Goal: Transaction & Acquisition: Purchase product/service

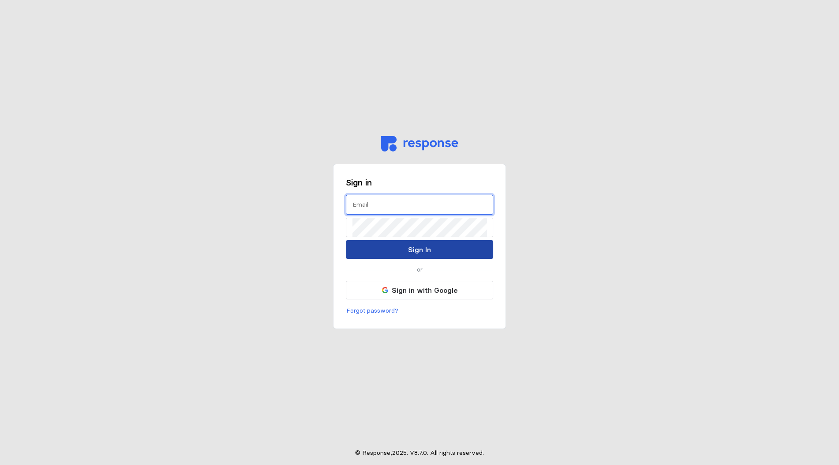
type input "[PERSON_NAME][EMAIL_ADDRESS][DOMAIN_NAME]"
click at [387, 247] on button "Sign In" at bounding box center [419, 249] width 147 height 19
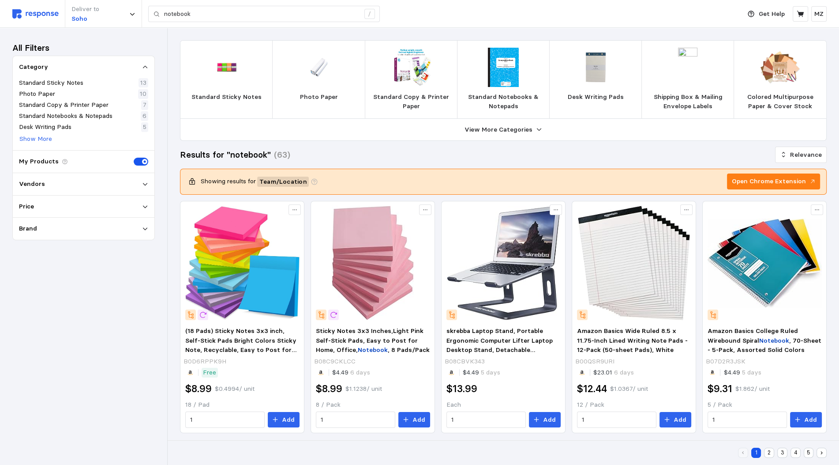
click at [45, 16] on img at bounding box center [35, 13] width 46 height 9
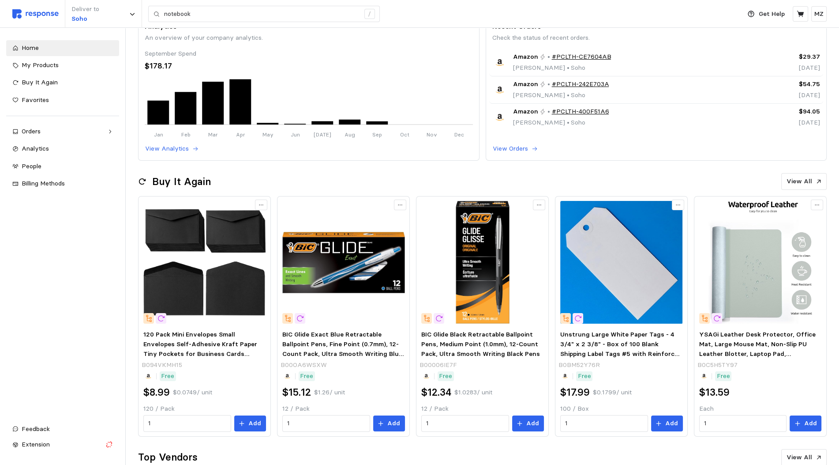
scroll to position [54, 0]
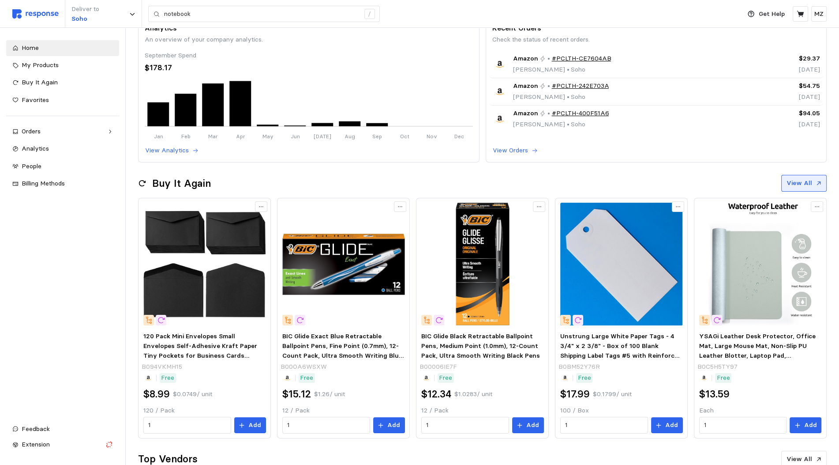
click at [804, 188] on button "View All" at bounding box center [803, 183] width 45 height 17
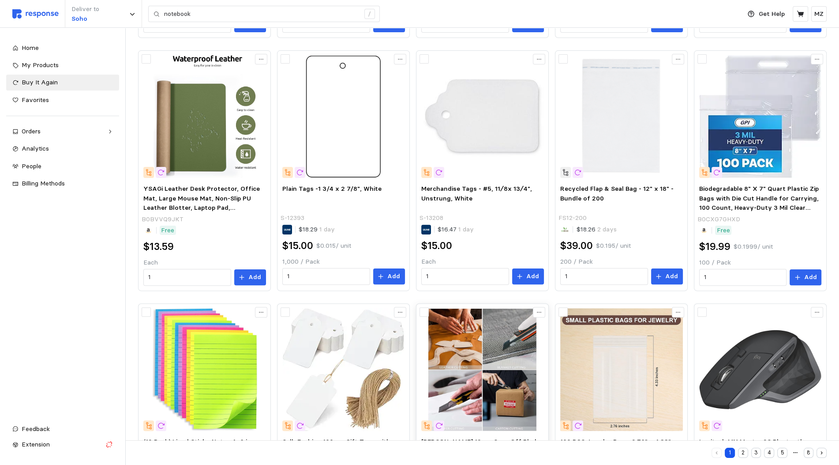
scroll to position [297, 0]
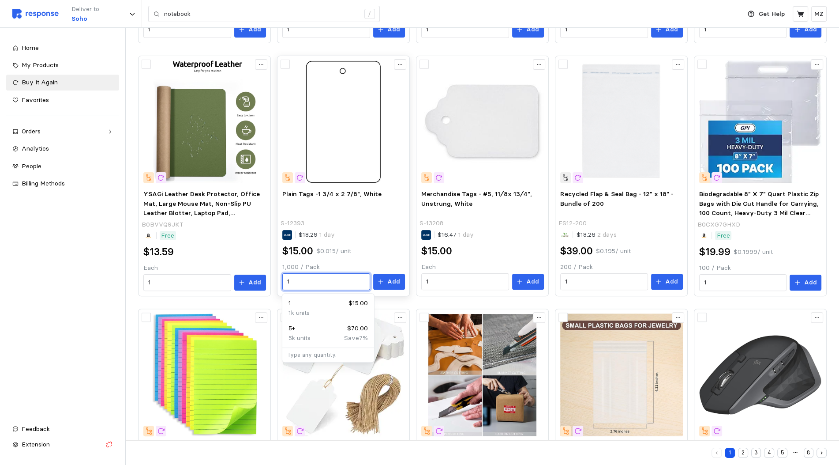
click at [329, 280] on input "1" at bounding box center [326, 282] width 78 height 16
click at [323, 333] on div "5k units Save 7 %" at bounding box center [328, 338] width 79 height 10
type input "5"
click at [333, 282] on input "5" at bounding box center [326, 282] width 78 height 16
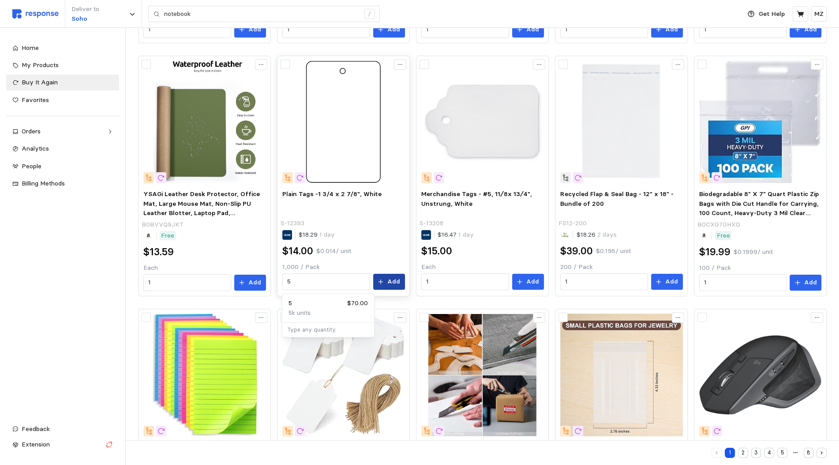
click at [387, 278] on button "Add" at bounding box center [389, 282] width 32 height 16
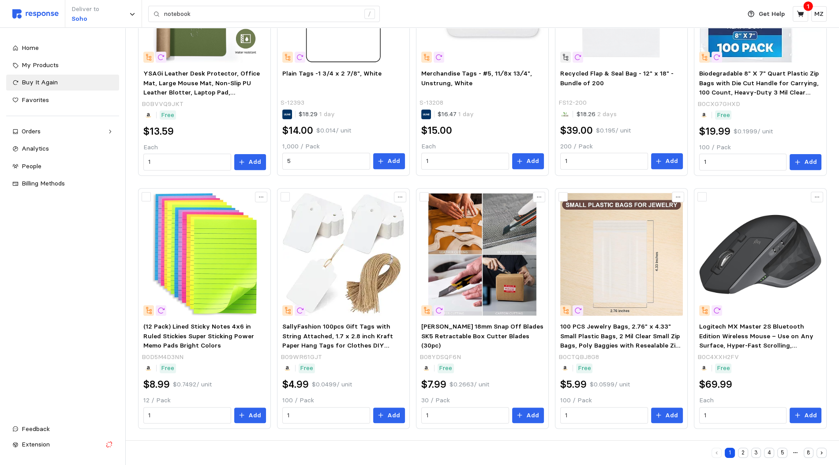
click at [743, 451] on button "2" at bounding box center [743, 452] width 10 height 10
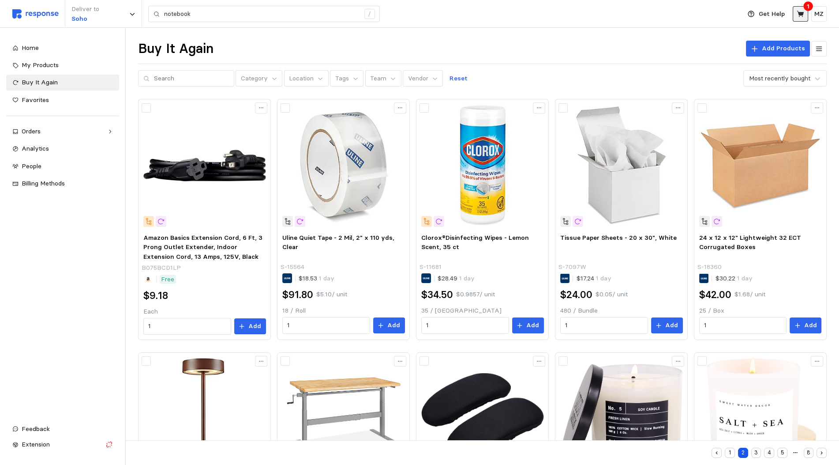
click at [804, 12] on icon at bounding box center [801, 14] width 8 height 8
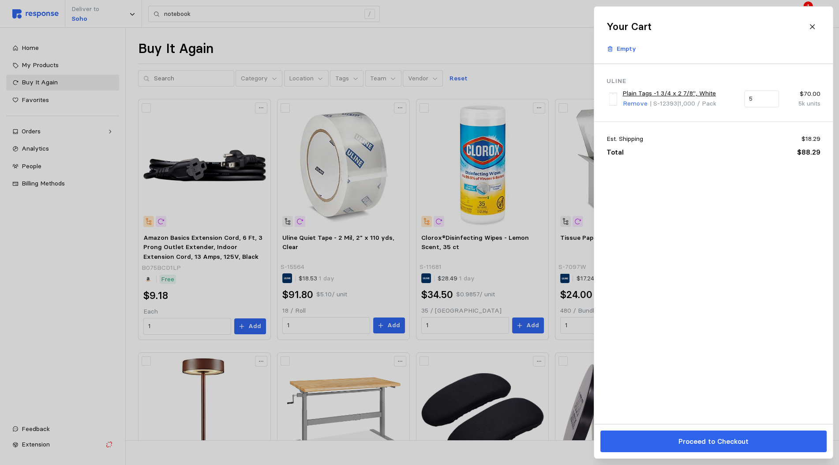
click at [677, 442] on button "Proceed to Checkout" at bounding box center [714, 441] width 226 height 22
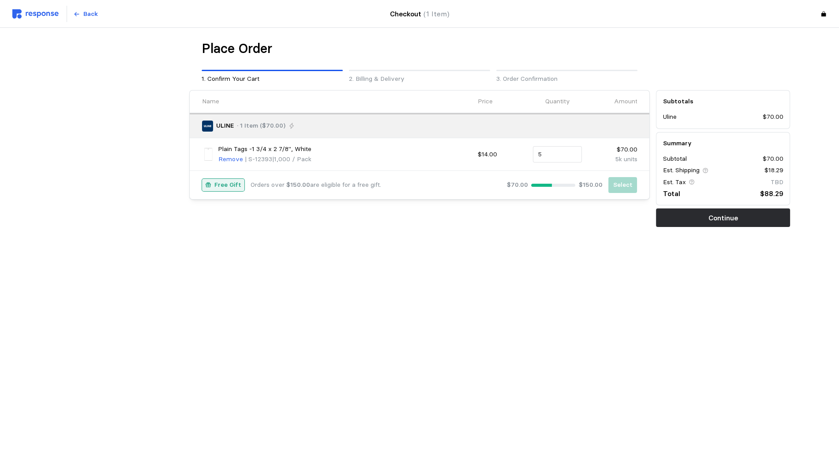
click at [228, 184] on p "Free Gift" at bounding box center [227, 185] width 27 height 10
drag, startPoint x: 620, startPoint y: 185, endPoint x: 471, endPoint y: 184, distance: 148.3
click at [618, 185] on div "$70.00 $150.00 Select" at bounding box center [572, 185] width 130 height 16
drag, startPoint x: 281, startPoint y: 186, endPoint x: 345, endPoint y: 188, distance: 64.0
click at [281, 186] on p "Orders over $150.00 are eligible for a free gift." at bounding box center [316, 185] width 131 height 10
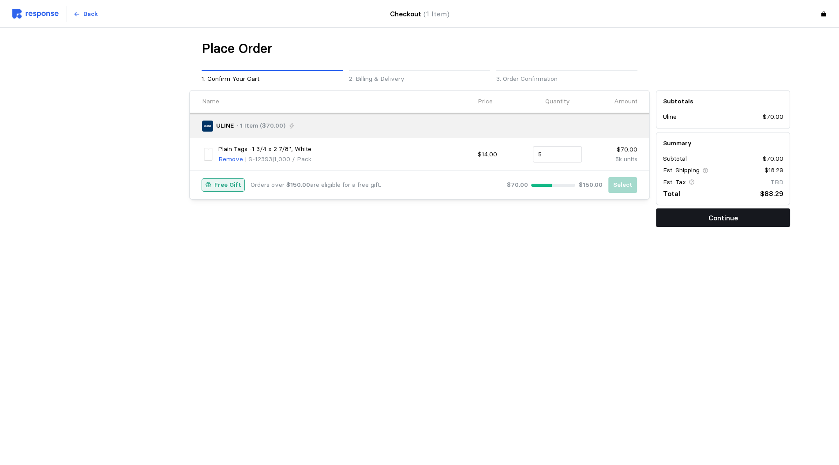
click at [741, 218] on button "Continue" at bounding box center [723, 217] width 134 height 19
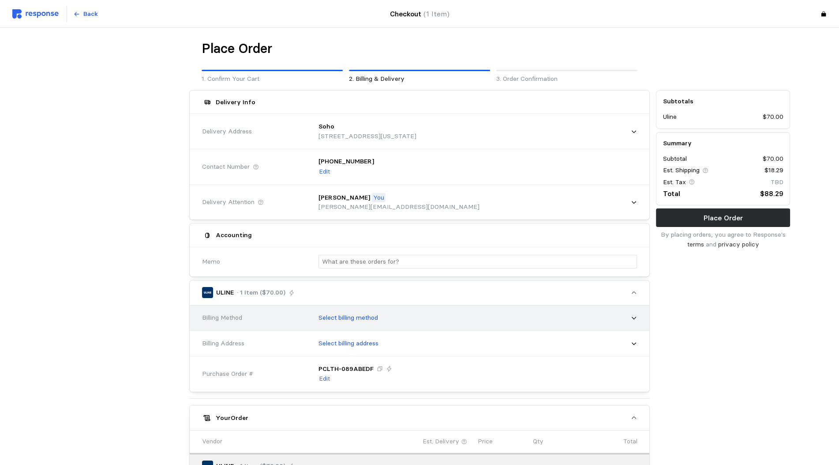
click at [350, 308] on div "Select billing method" at bounding box center [474, 318] width 325 height 22
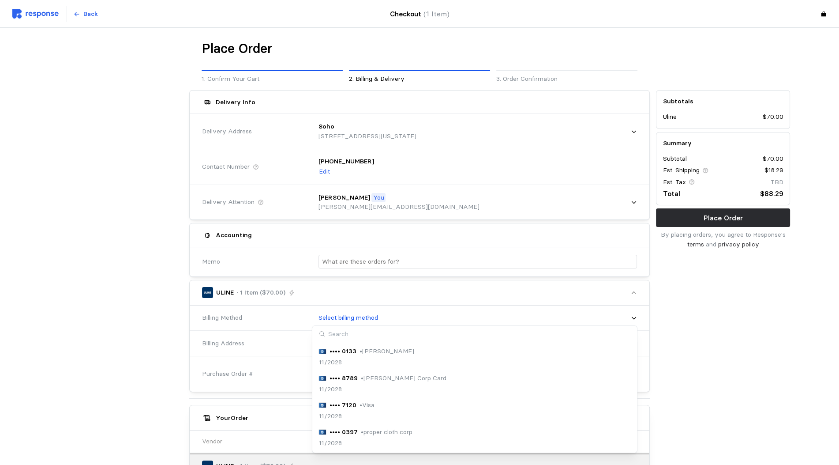
click at [357, 402] on div "•••• 7120 • Visa" at bounding box center [347, 405] width 56 height 10
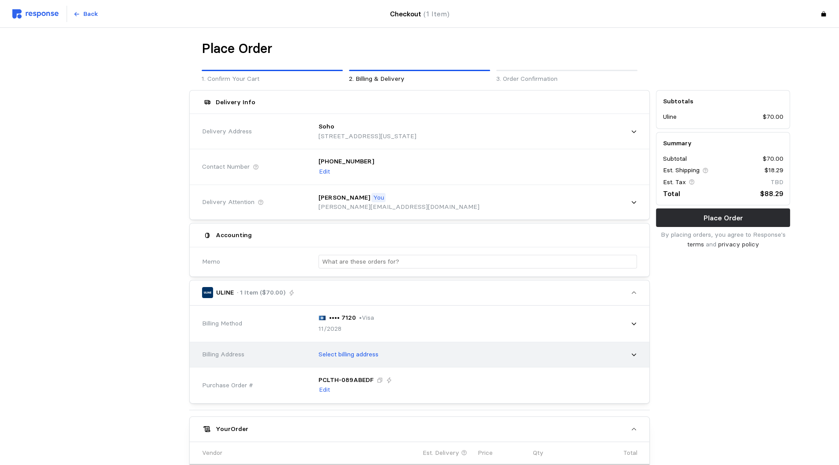
click at [365, 350] on p "Select billing address" at bounding box center [349, 354] width 60 height 10
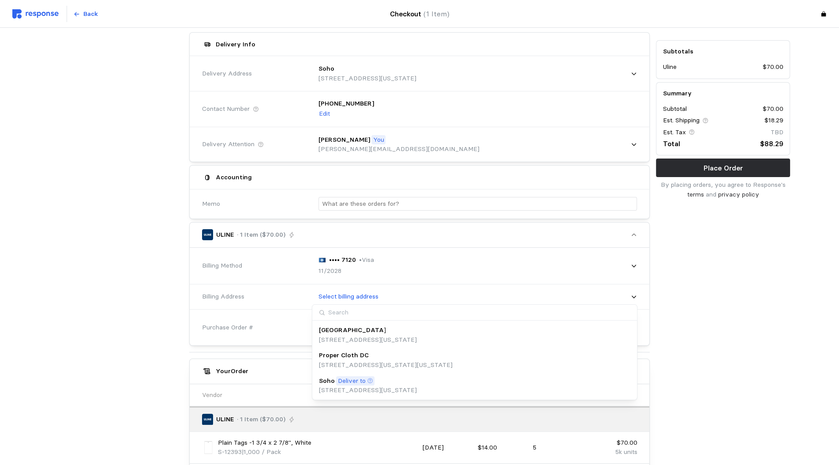
scroll to position [74, 0]
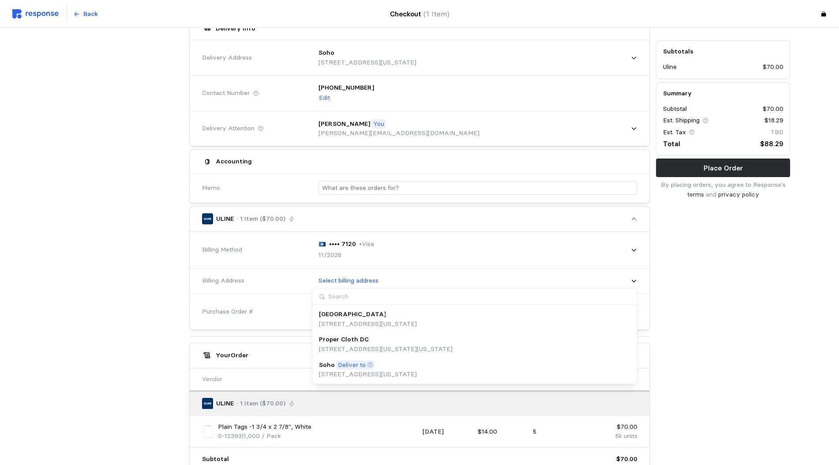
click at [370, 365] on icon at bounding box center [370, 364] width 5 height 5
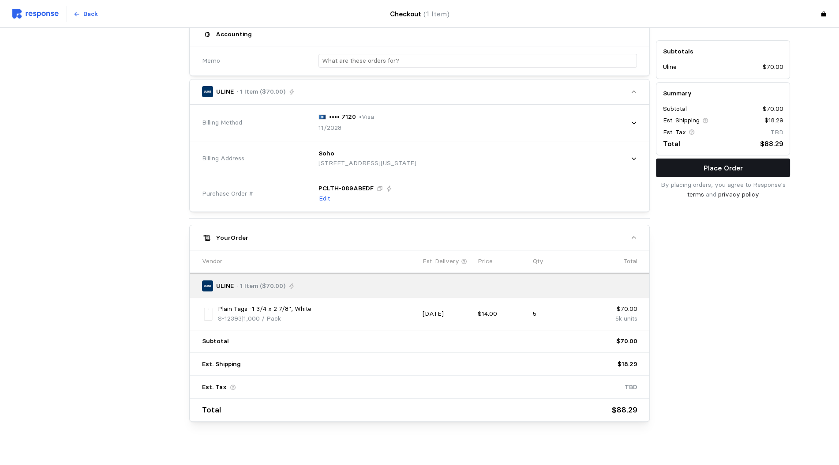
scroll to position [201, 0]
click at [712, 167] on p "Place Order" at bounding box center [723, 167] width 39 height 11
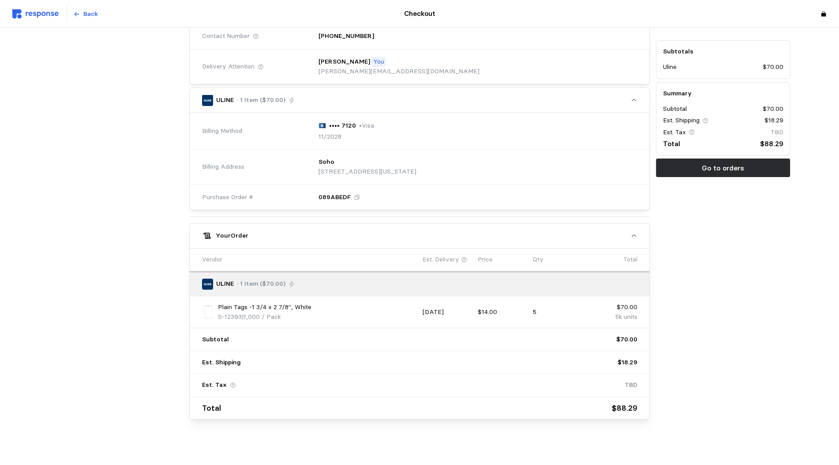
scroll to position [0, 0]
